Goal: Find specific page/section: Find specific page/section

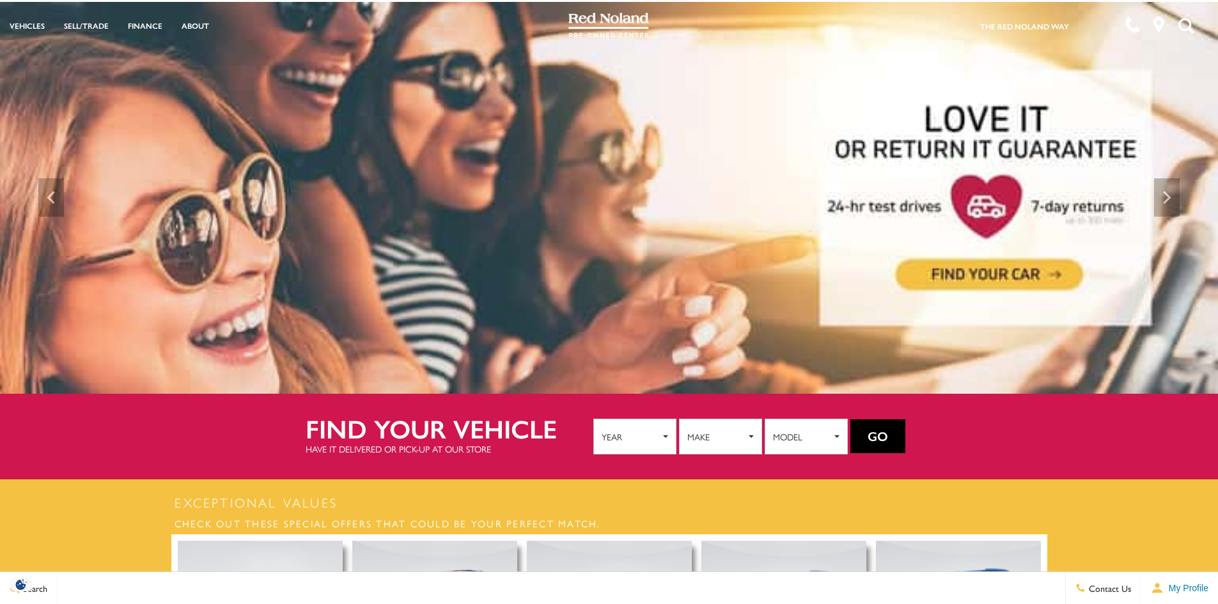
click at [698, 189] on img at bounding box center [609, 198] width 1218 height 392
